Goal: Information Seeking & Learning: Learn about a topic

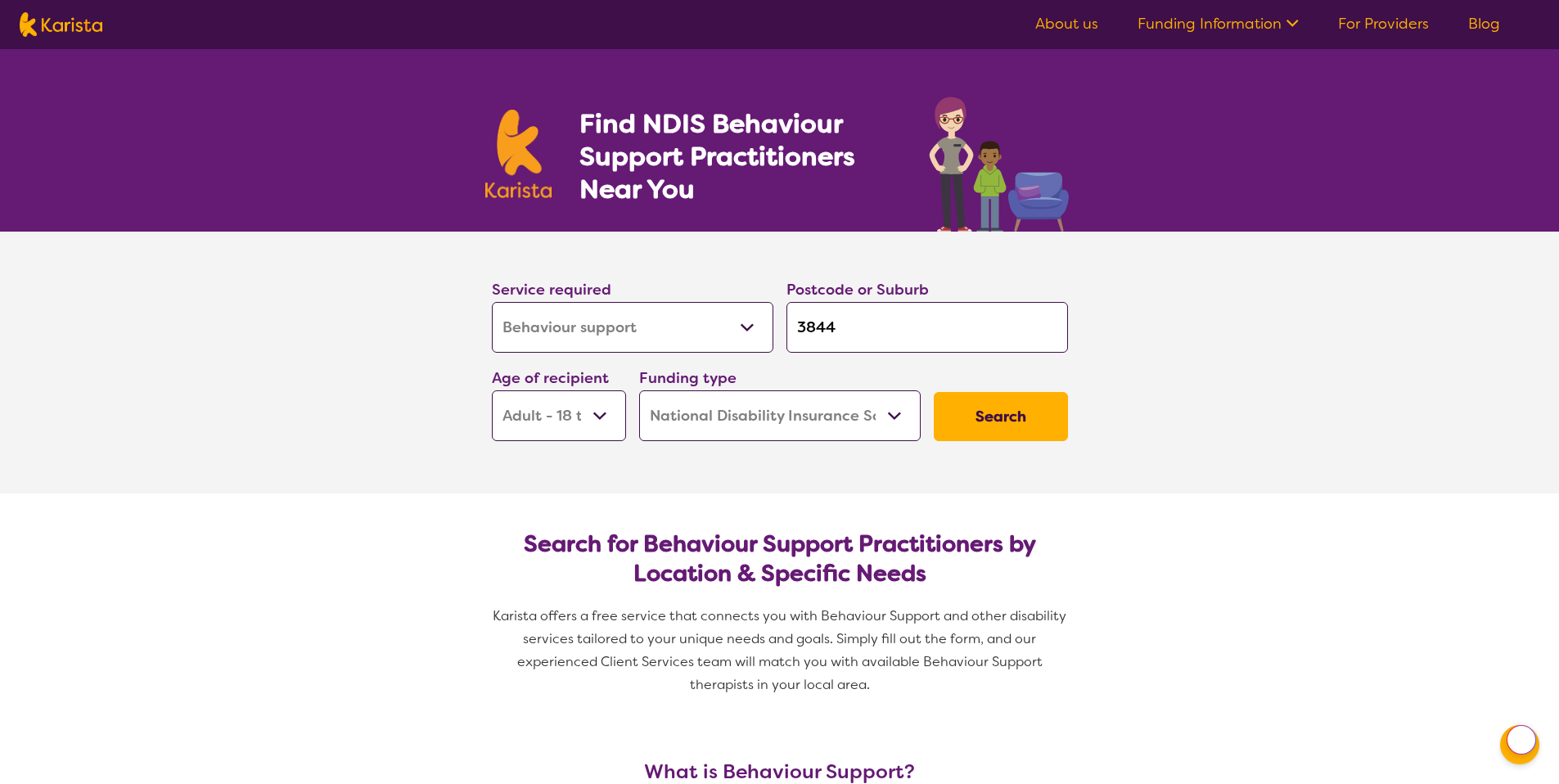
select select "Behaviour support"
select select "AD"
select select "NDIS"
select select "Behaviour support"
select select "AD"
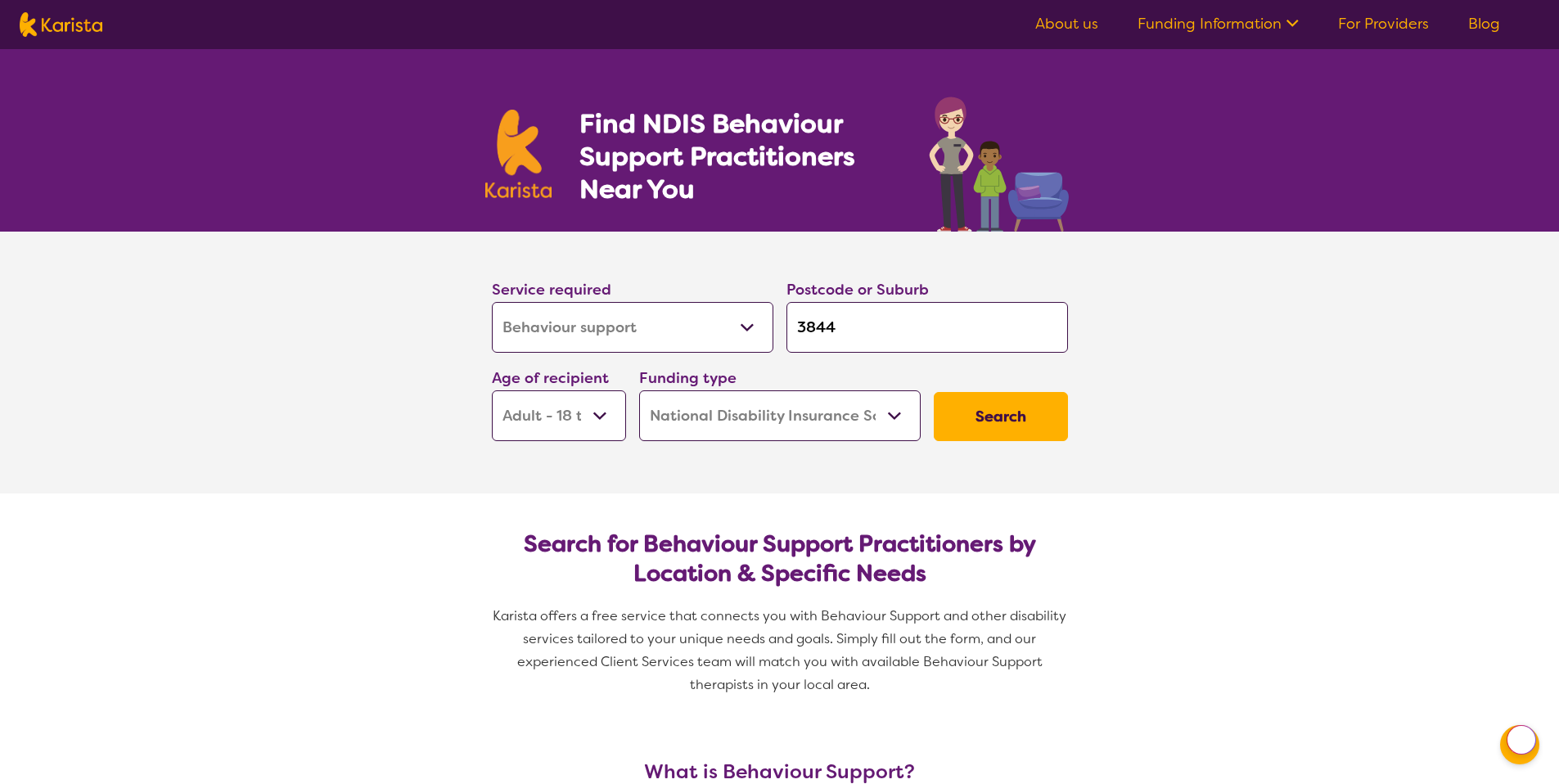
select select "NDIS"
click at [810, 329] on input "3844" at bounding box center [926, 327] width 281 height 51
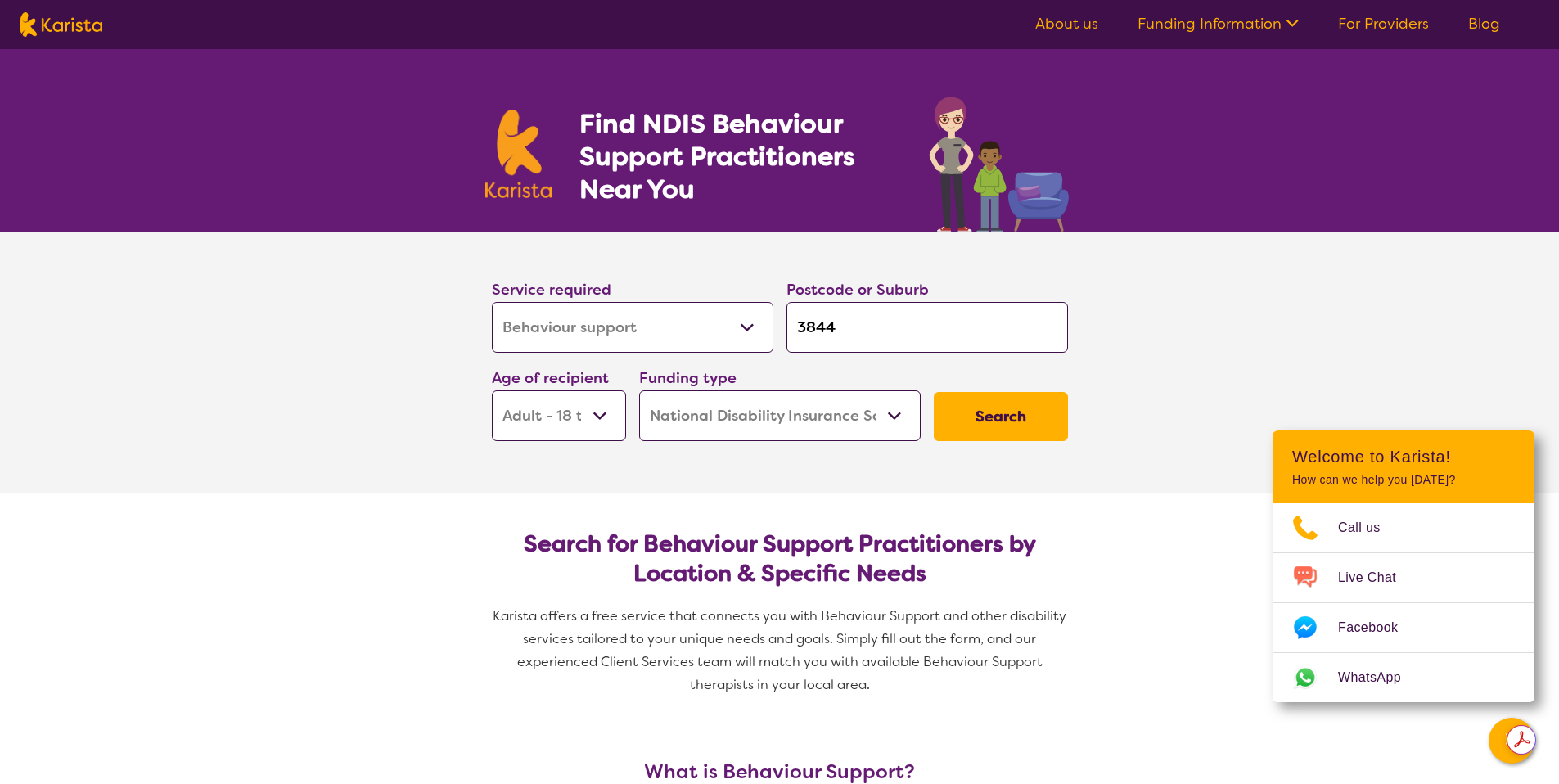
click at [814, 331] on input "3844" at bounding box center [926, 327] width 281 height 51
type input "2"
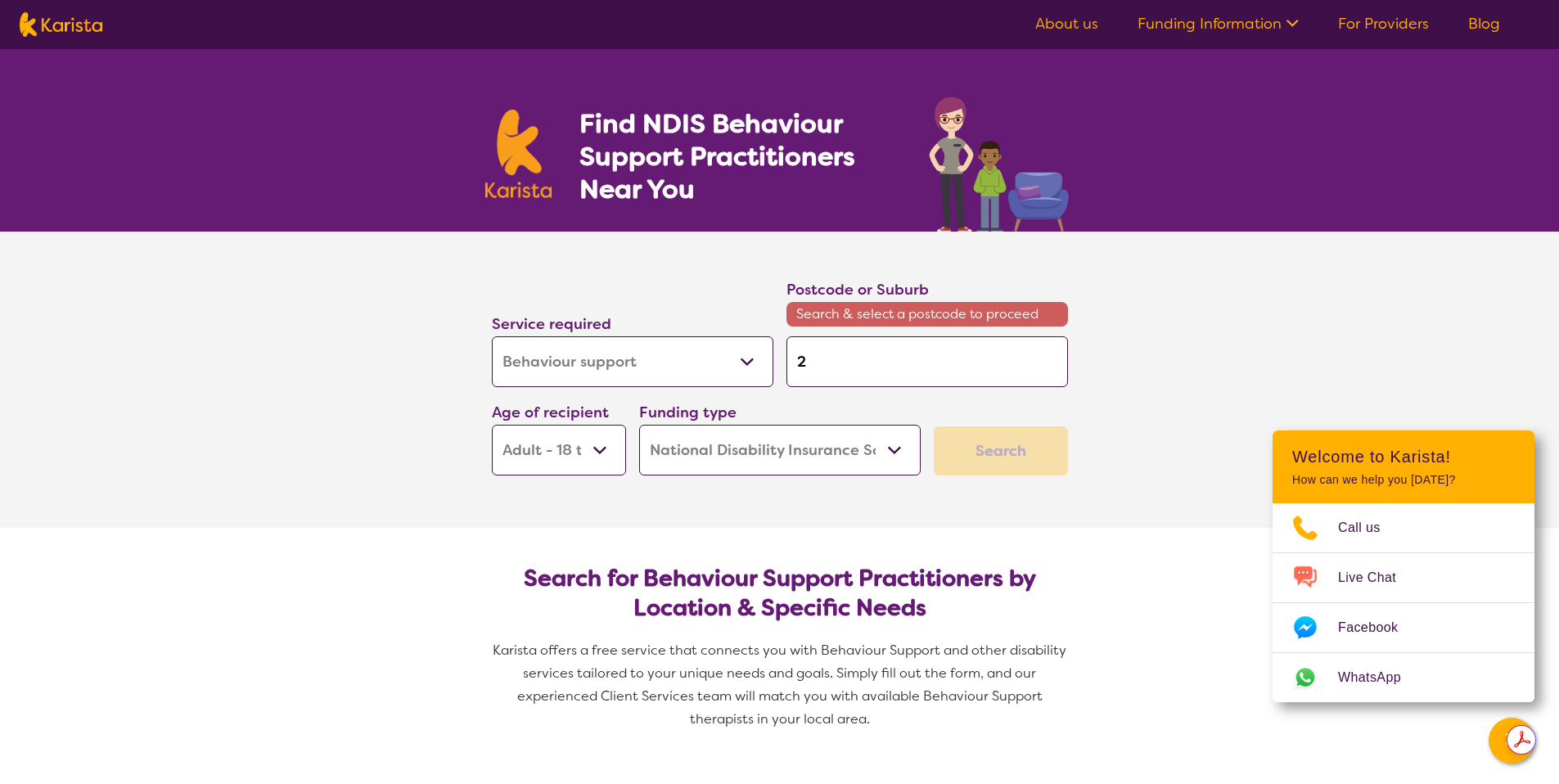
type input "27"
type input "275"
type input "2750"
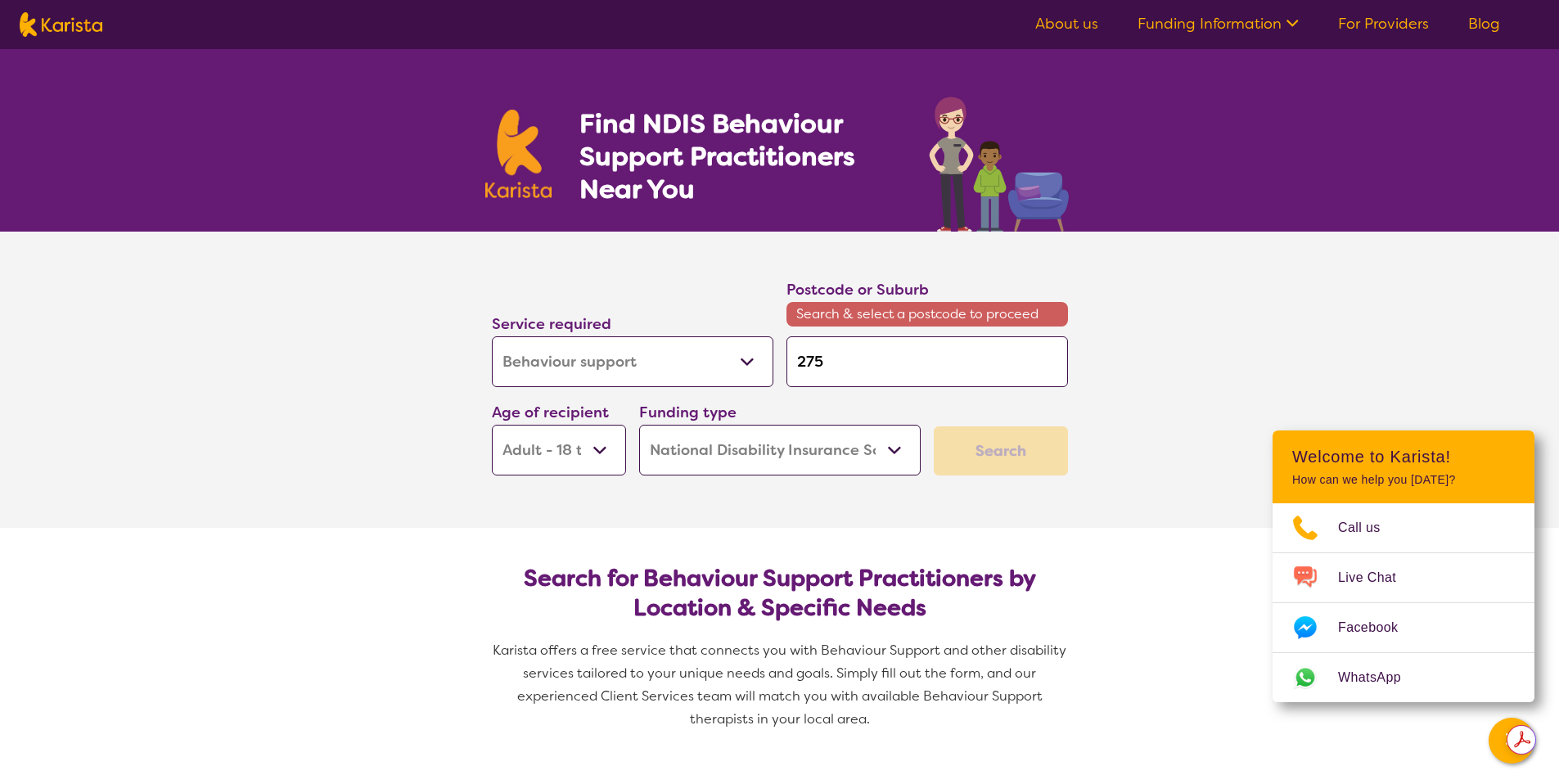
type input "2750"
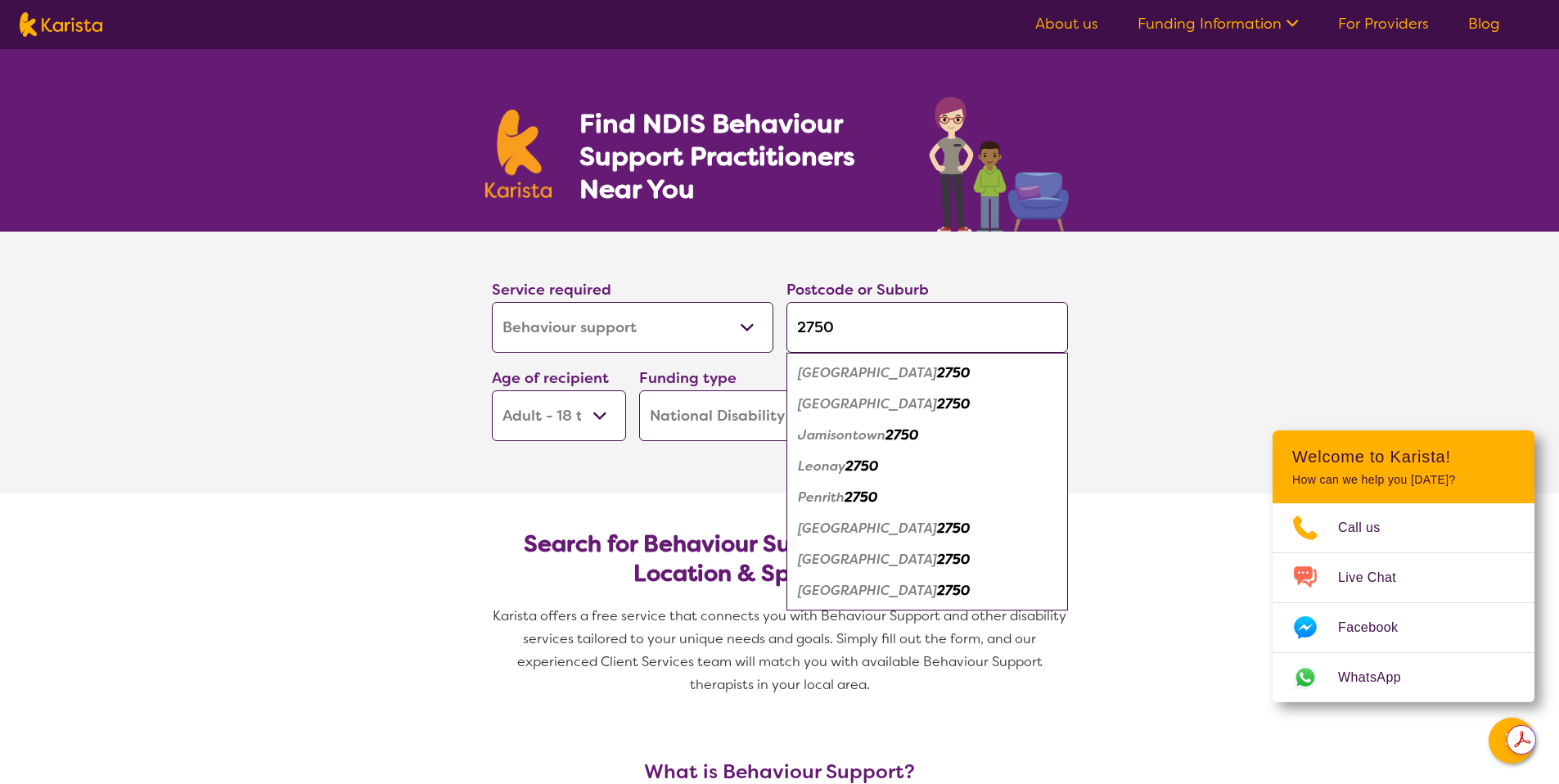
type input "2750"
click at [836, 404] on em "[GEOGRAPHIC_DATA]" at bounding box center [867, 403] width 139 height 17
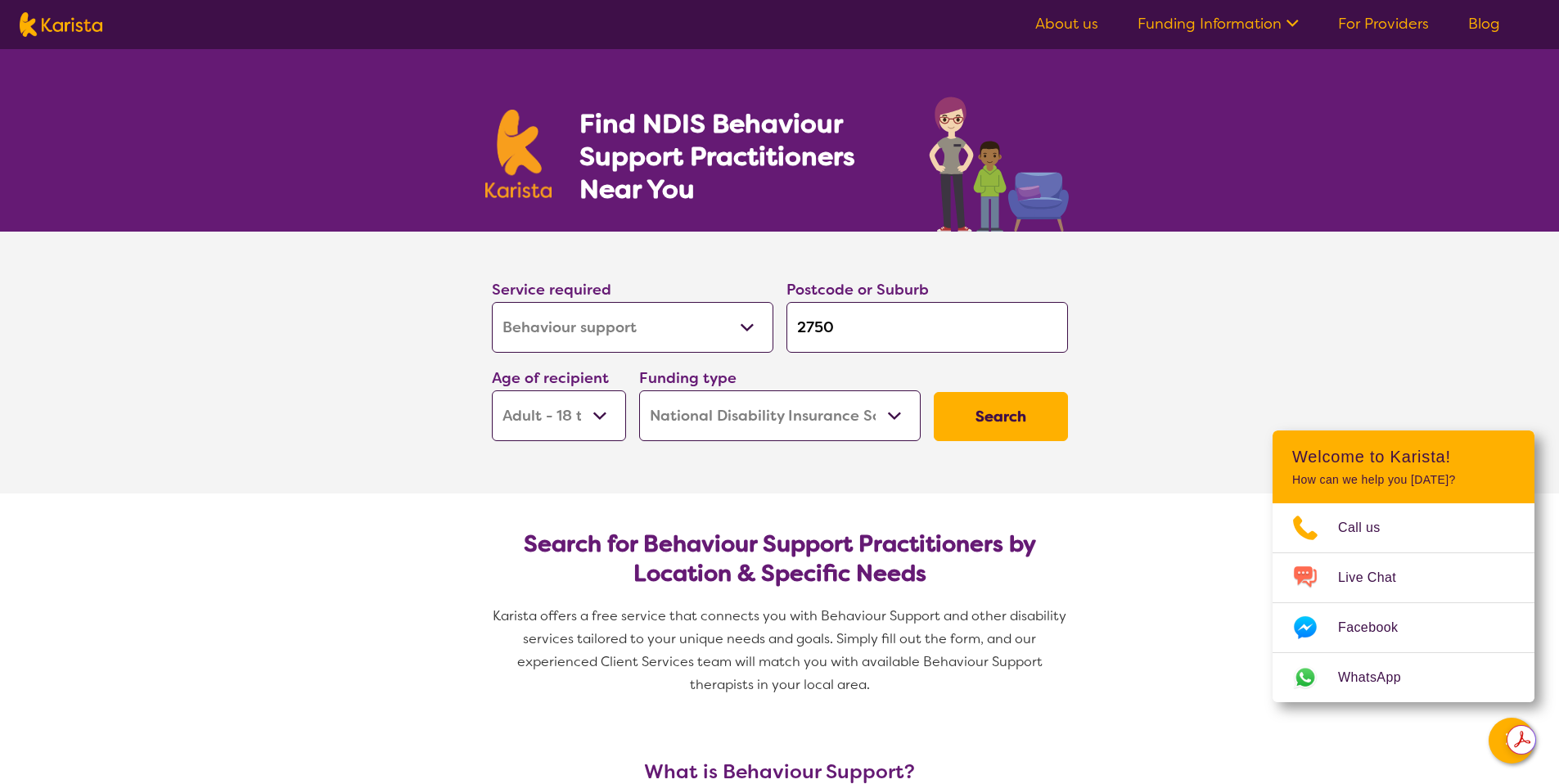
click at [962, 419] on button "Search" at bounding box center [1001, 416] width 134 height 49
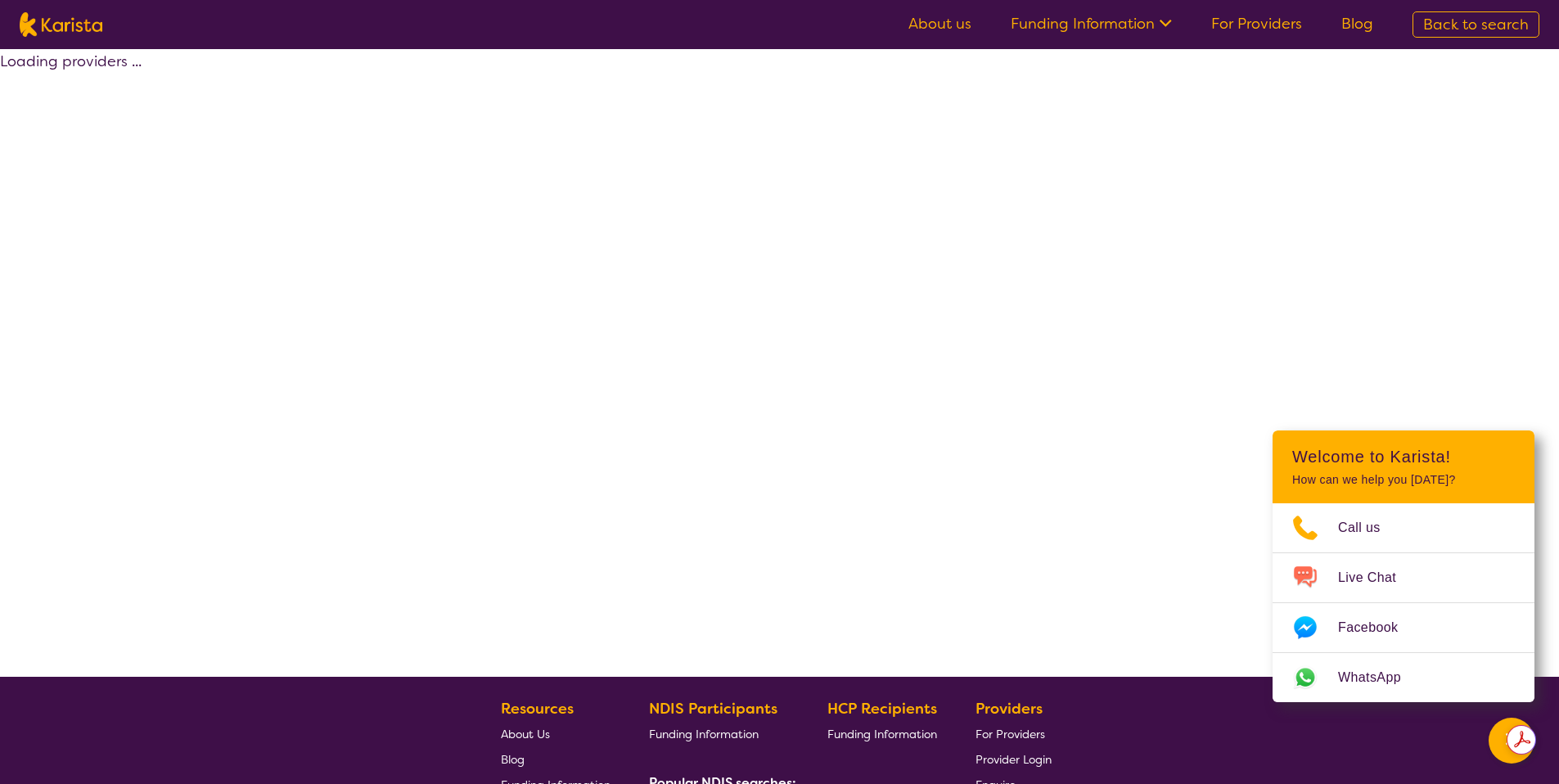
select select "by_score"
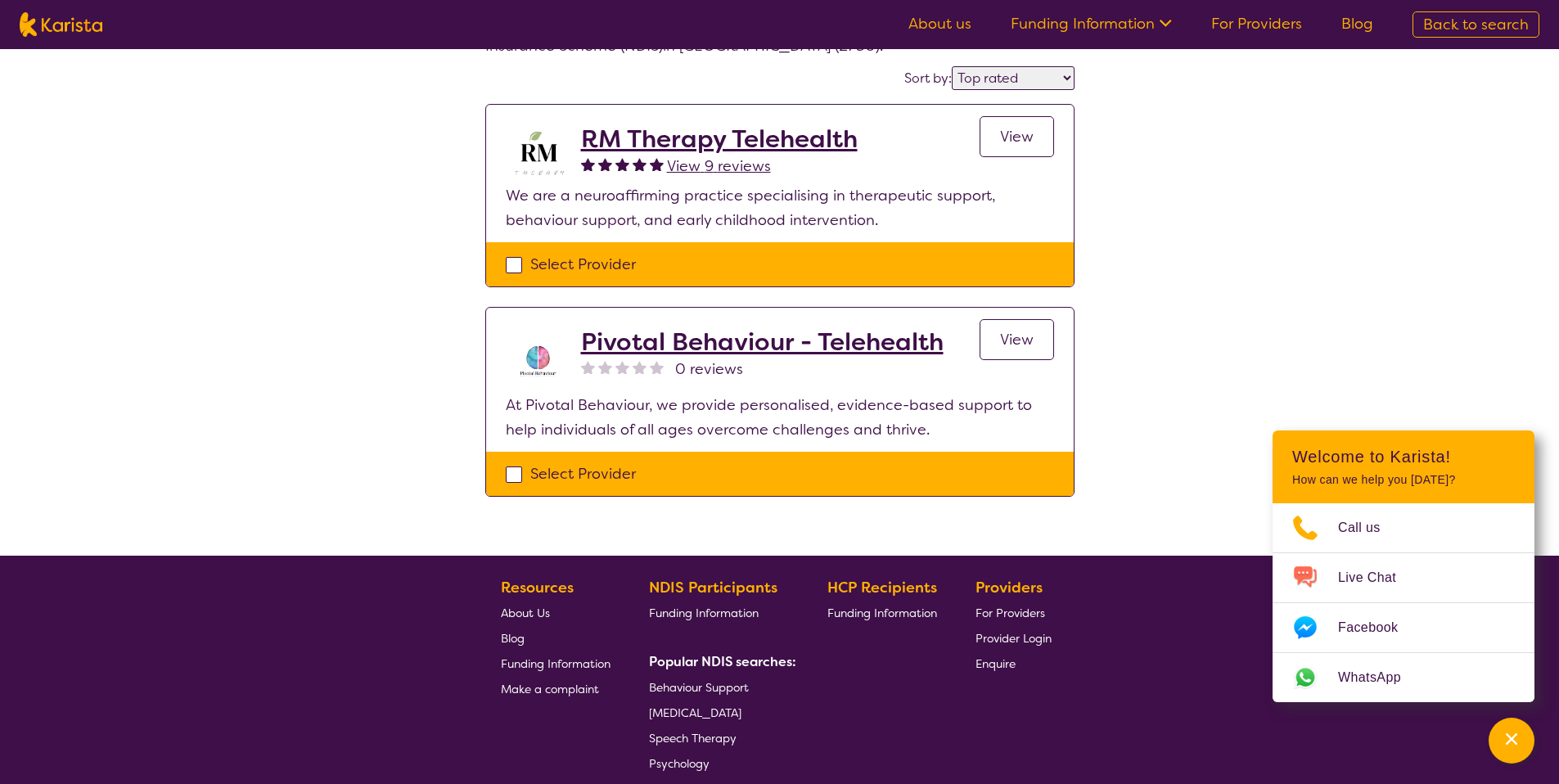
scroll to position [292, 0]
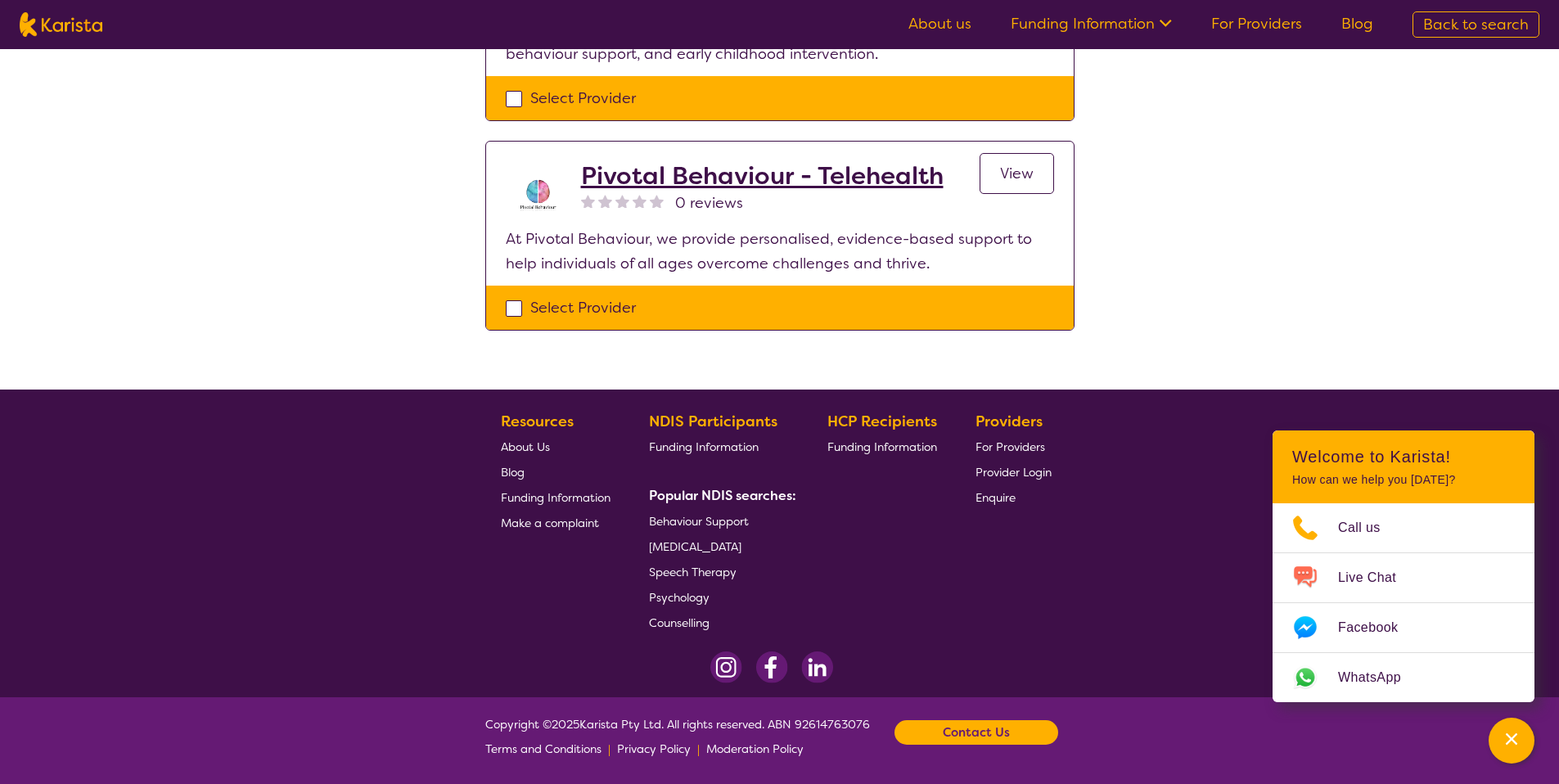
select select "Behaviour support"
select select "AD"
select select "NDIS"
select select "Behaviour support"
select select "AD"
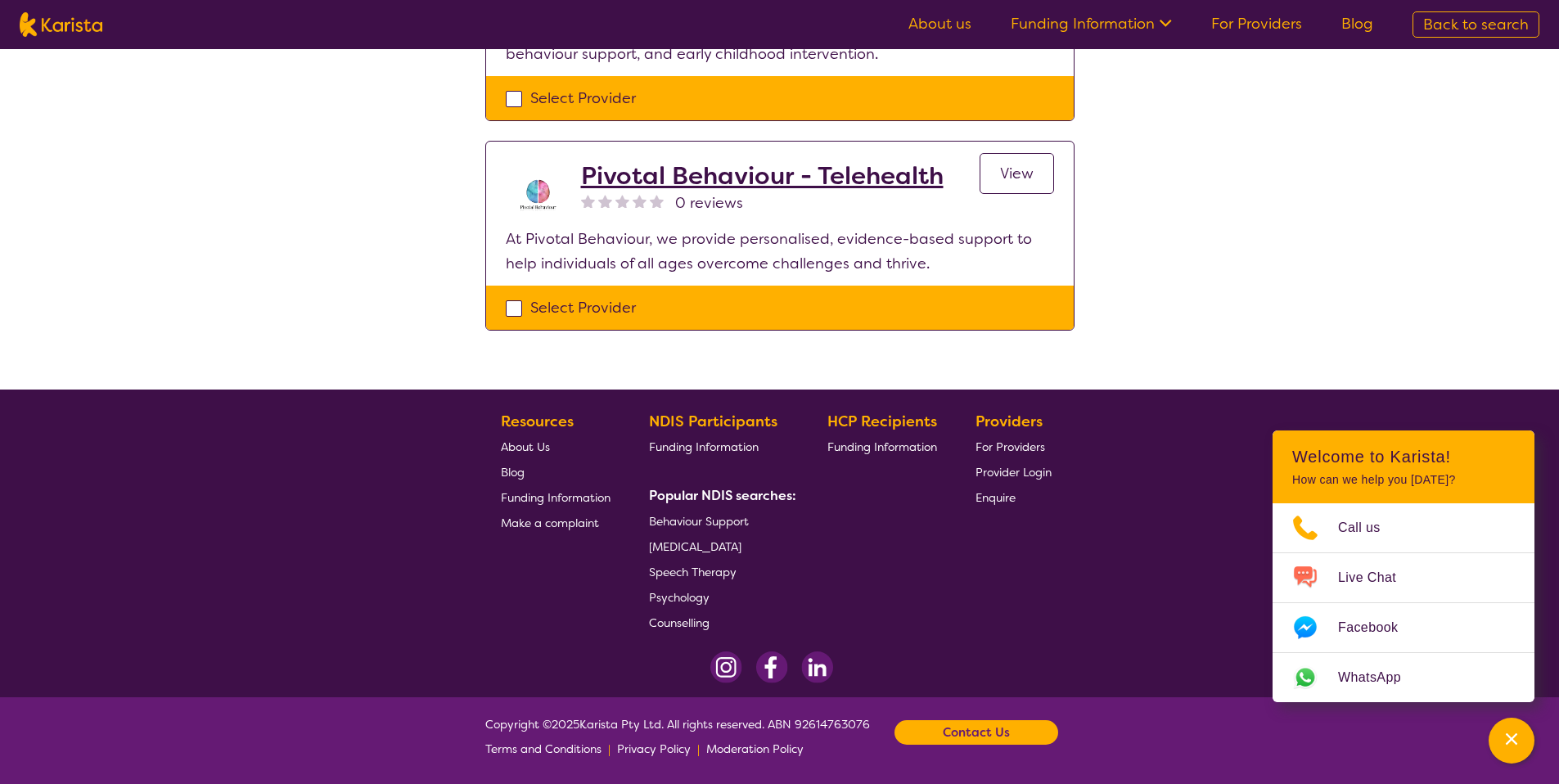
select select "NDIS"
